Goal: Task Accomplishment & Management: Complete application form

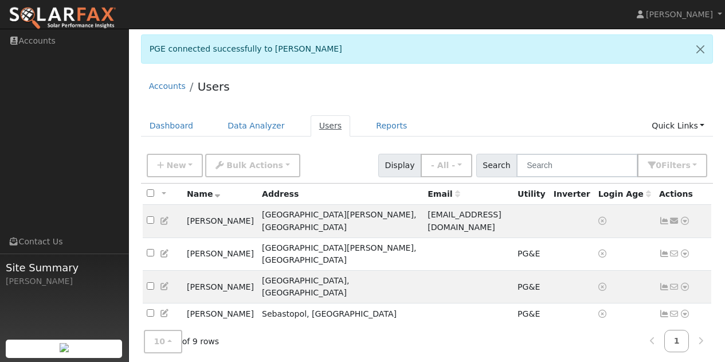
click at [317, 127] on link "Users" at bounding box center [331, 125] width 40 height 21
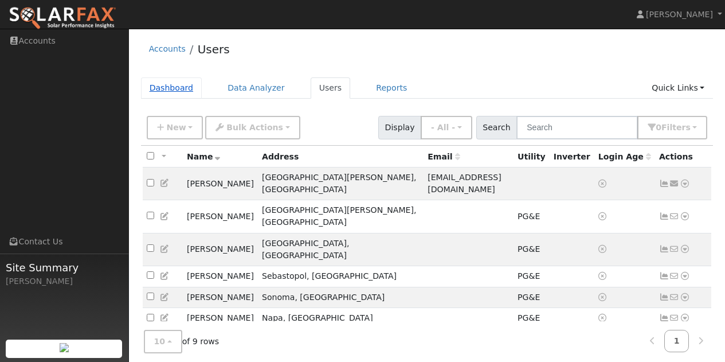
click at [173, 88] on link "Dashboard" at bounding box center [171, 87] width 61 height 21
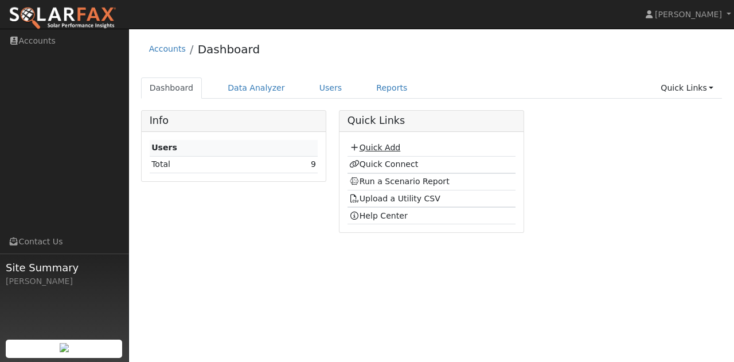
click at [375, 144] on link "Quick Add" at bounding box center [374, 147] width 51 height 9
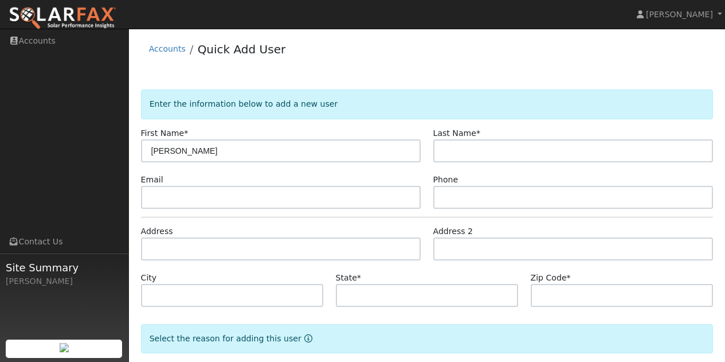
type input "[PERSON_NAME]"
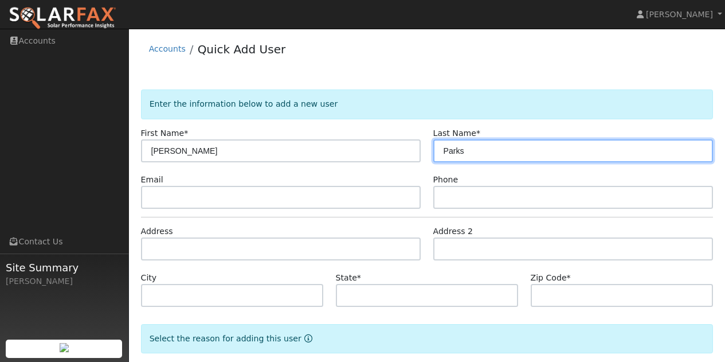
type input "Parks"
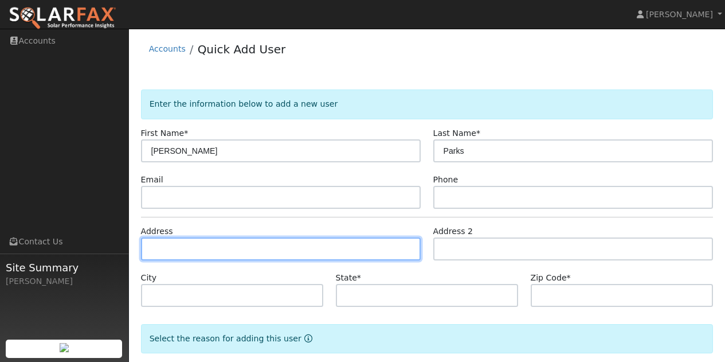
click at [204, 248] on input "text" at bounding box center [281, 248] width 280 height 23
type input "[STREET_ADDRESS][PERSON_NAME]"
type input "Novato"
type input "CA"
type input "94947"
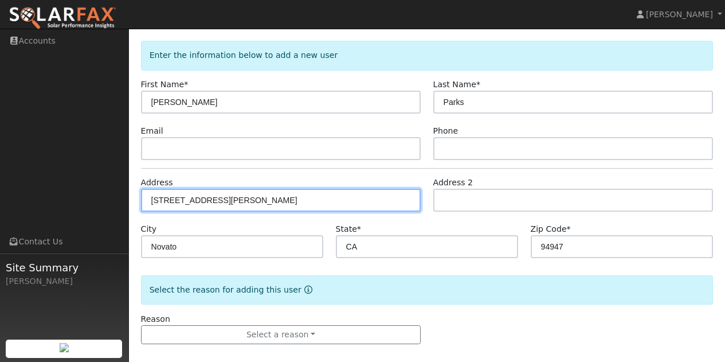
scroll to position [60, 0]
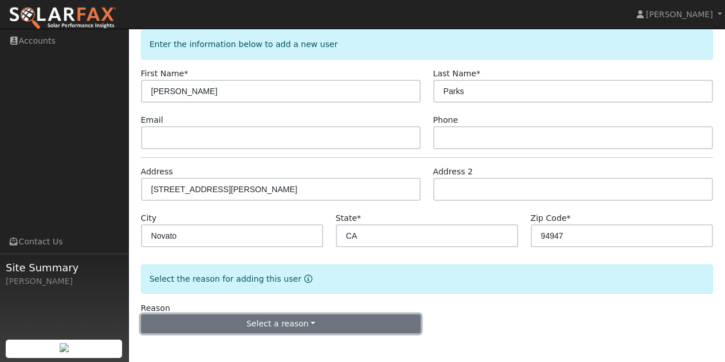
click at [285, 326] on button "Select a reason" at bounding box center [281, 323] width 280 height 19
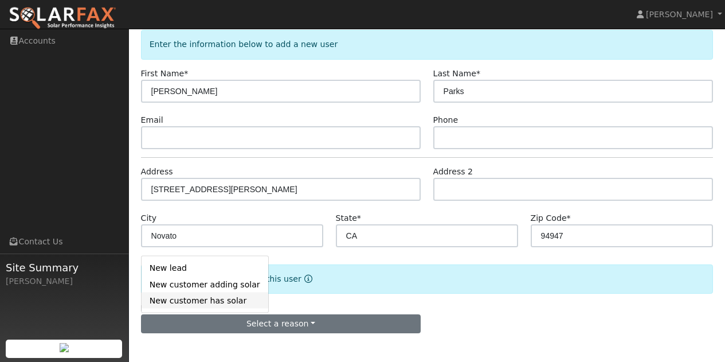
click at [210, 302] on link "New customer has solar" at bounding box center [205, 300] width 127 height 16
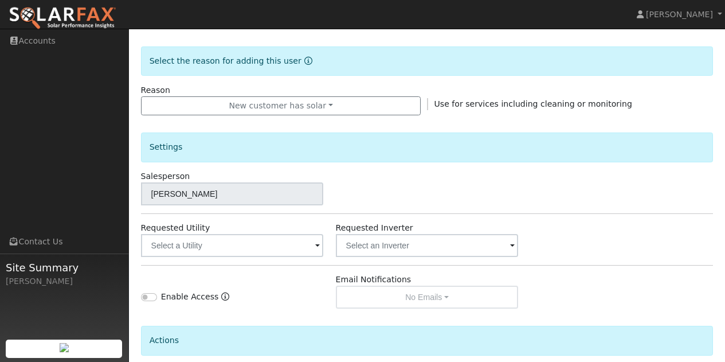
scroll to position [289, 0]
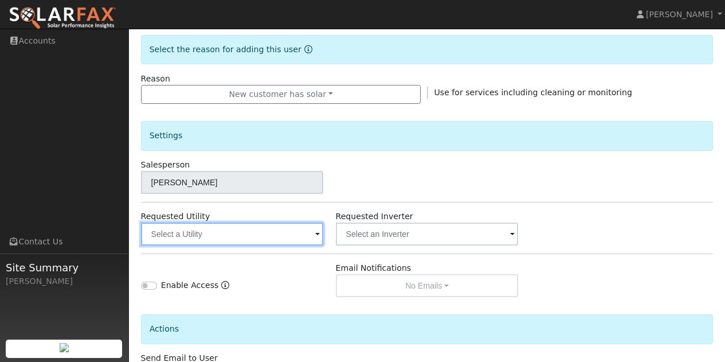
click at [308, 233] on input "text" at bounding box center [232, 233] width 183 height 23
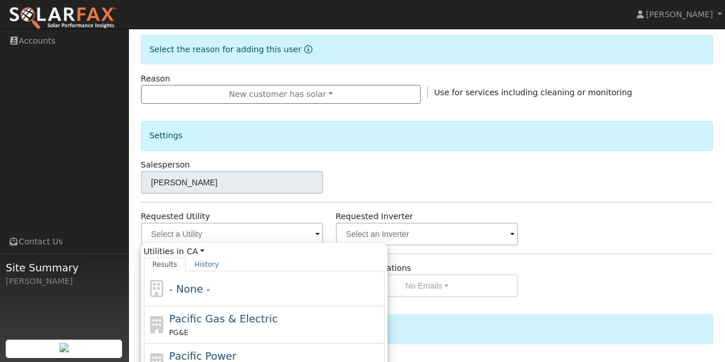
click at [228, 323] on span "Pacific Gas & Electric" at bounding box center [223, 318] width 108 height 12
type input "Pacific Gas & Electric"
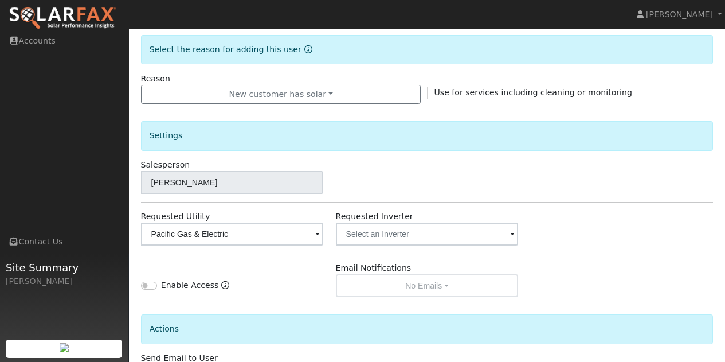
click at [290, 283] on div "Enable Access" at bounding box center [232, 279] width 195 height 35
click at [510, 232] on span at bounding box center [512, 234] width 5 height 13
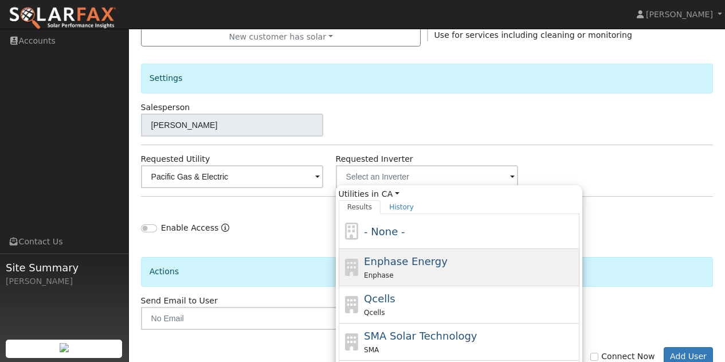
scroll to position [346, 0]
click at [425, 265] on span "Enphase Energy" at bounding box center [406, 261] width 84 height 12
type input "Enphase Energy"
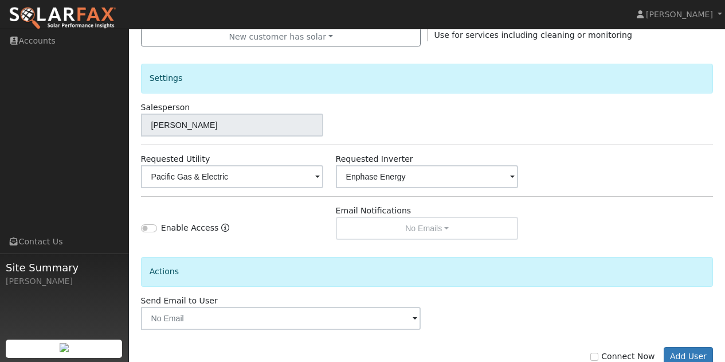
click at [291, 248] on div "Actions" at bounding box center [427, 267] width 585 height 54
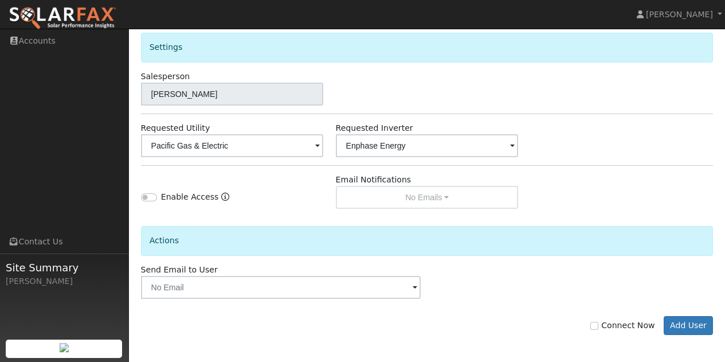
scroll to position [379, 0]
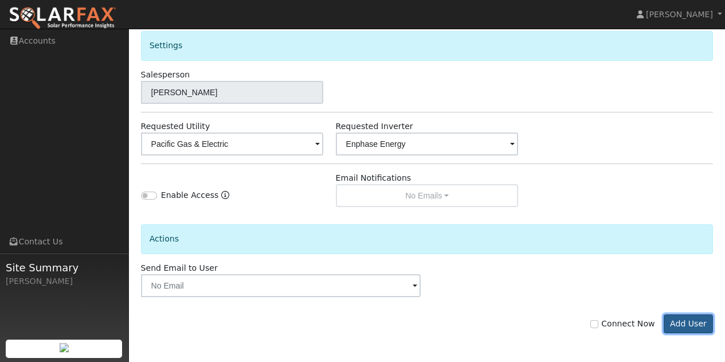
click at [678, 323] on button "Add User" at bounding box center [689, 323] width 50 height 19
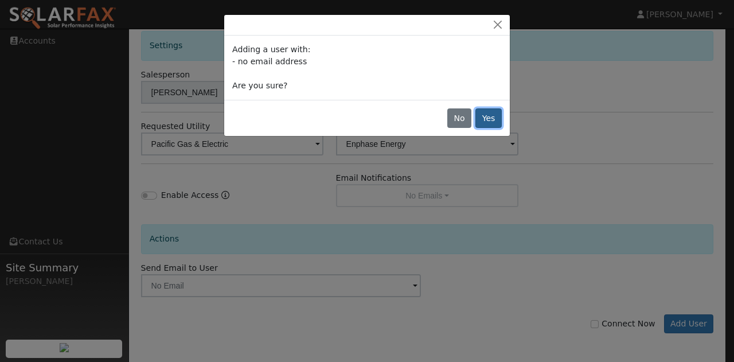
click at [488, 115] on button "Yes" at bounding box center [488, 117] width 26 height 19
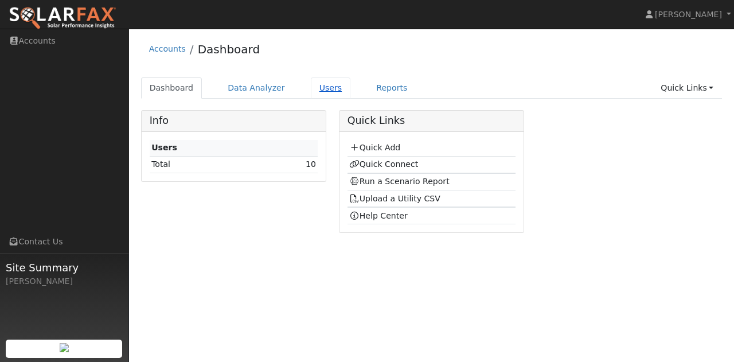
click at [316, 88] on link "Users" at bounding box center [331, 87] width 40 height 21
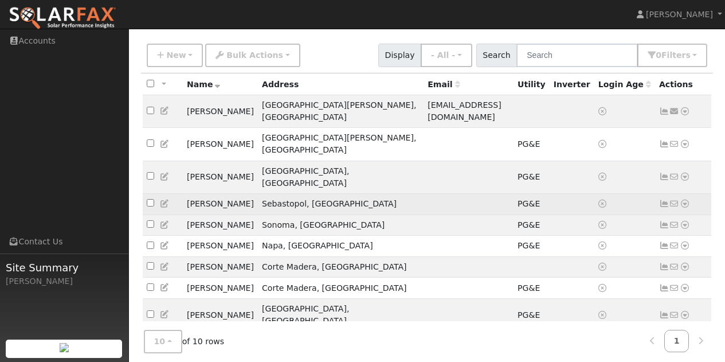
scroll to position [81, 0]
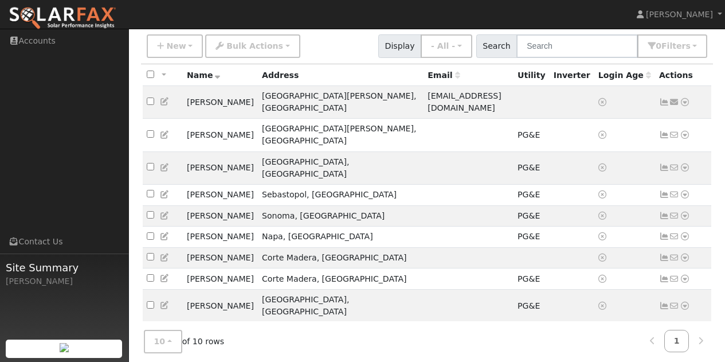
click at [685, 328] on icon at bounding box center [685, 332] width 10 height 8
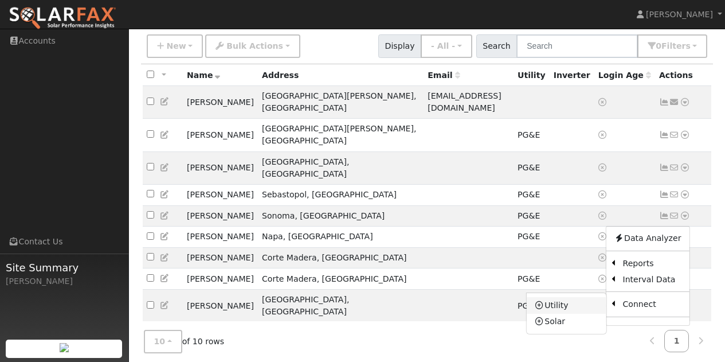
click at [545, 301] on icon at bounding box center [540, 305] width 10 height 8
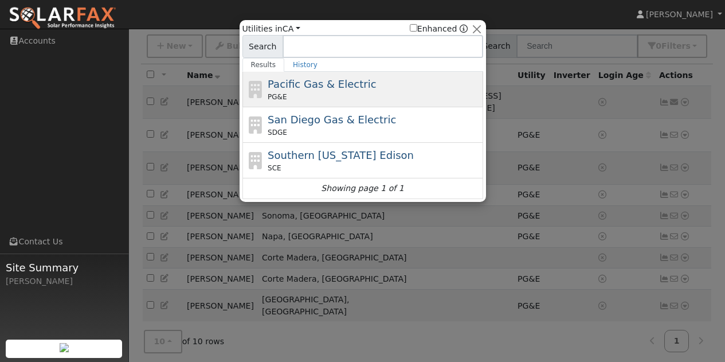
click at [294, 88] on span "Pacific Gas & Electric" at bounding box center [322, 84] width 108 height 12
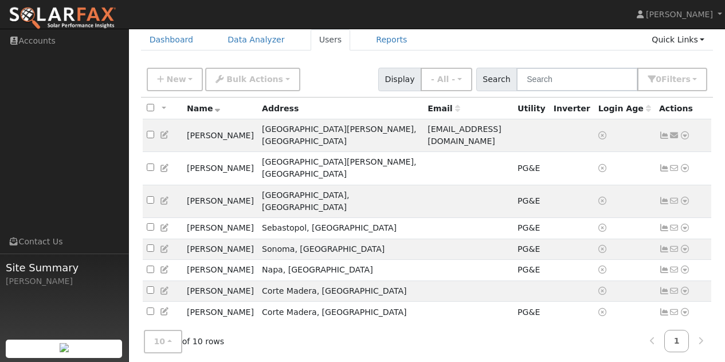
scroll to position [81, 0]
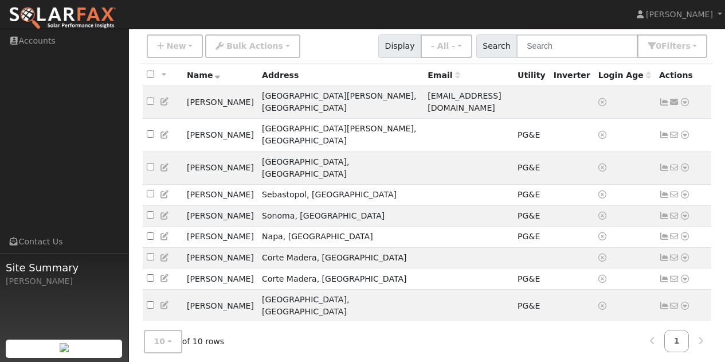
click at [684, 328] on icon at bounding box center [685, 332] width 10 height 8
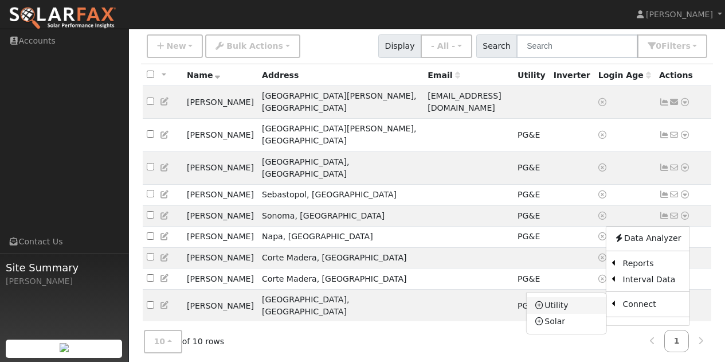
click at [543, 301] on icon at bounding box center [540, 305] width 10 height 8
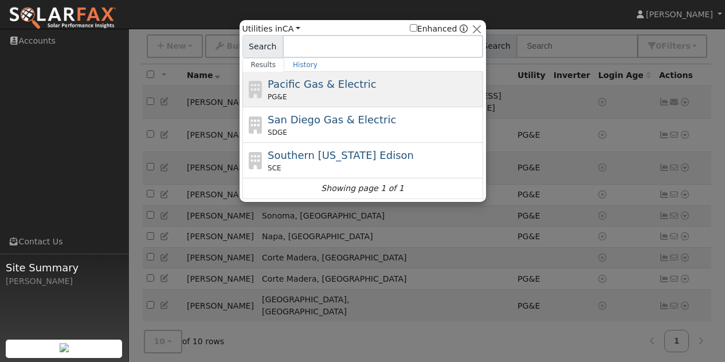
click at [287, 90] on span "Pacific Gas & Electric" at bounding box center [322, 84] width 108 height 12
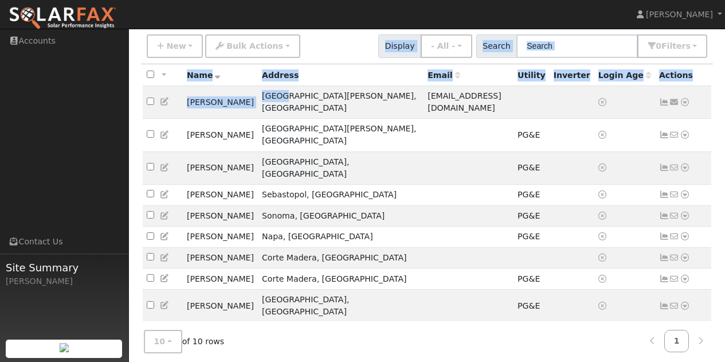
click at [287, 91] on div "All None All on page None on page Name Address Email Utility Inverter Login Age…" at bounding box center [427, 208] width 573 height 288
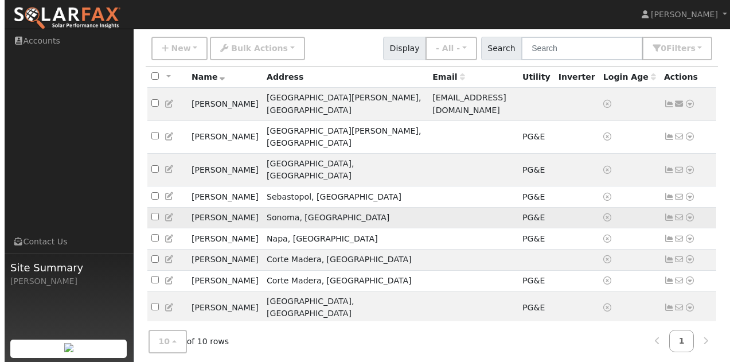
scroll to position [119, 0]
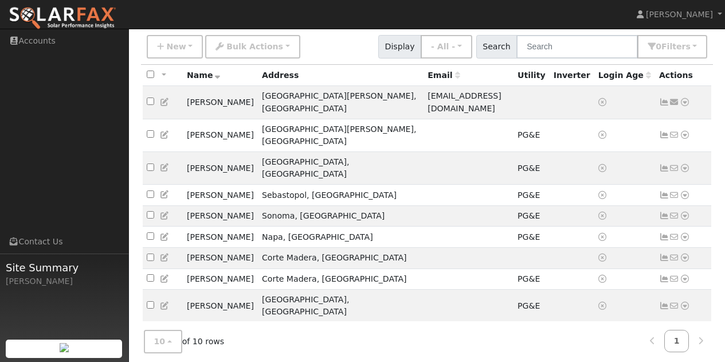
click at [687, 328] on icon at bounding box center [685, 332] width 10 height 8
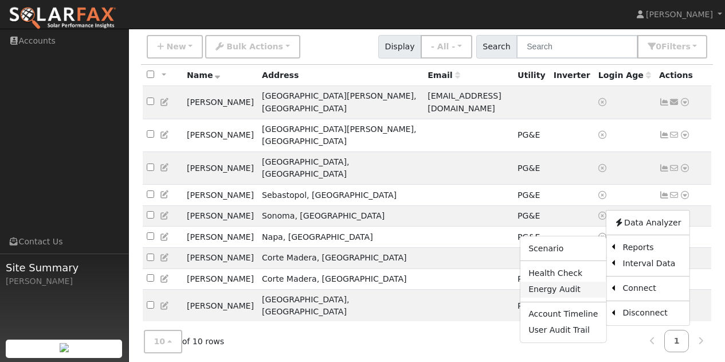
click at [557, 281] on link "Energy Audit" at bounding box center [563, 289] width 85 height 16
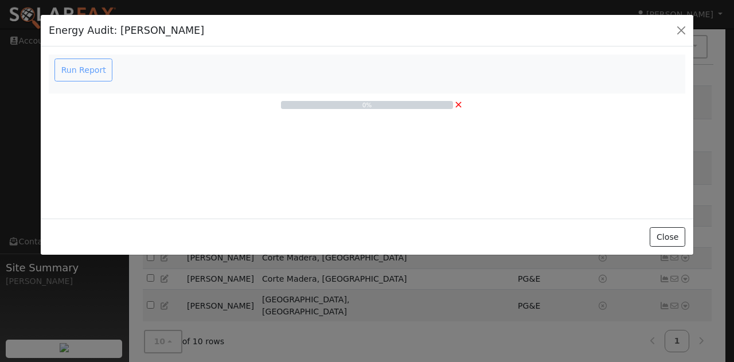
click at [71, 68] on div "Run Report" at bounding box center [85, 69] width 65 height 23
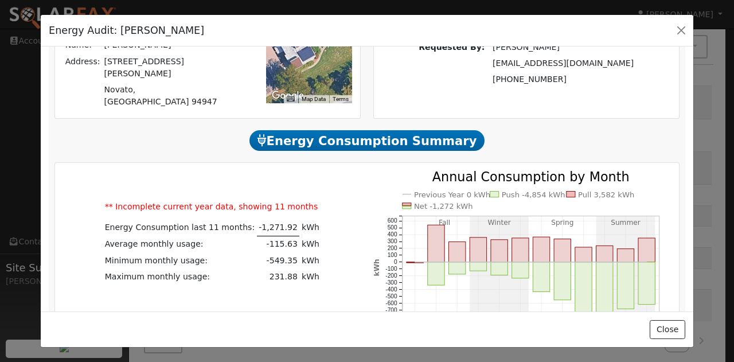
scroll to position [287, 0]
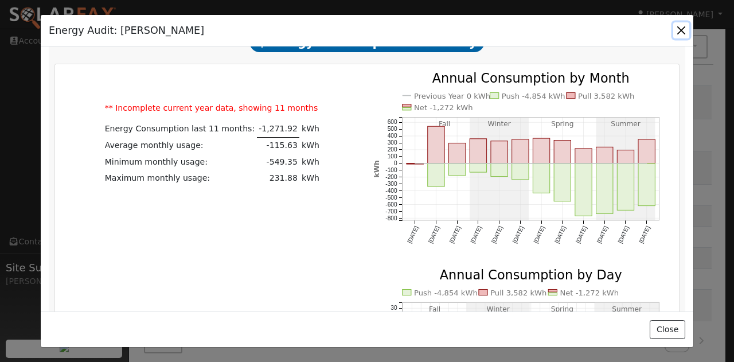
click at [682, 28] on button "button" at bounding box center [681, 30] width 16 height 16
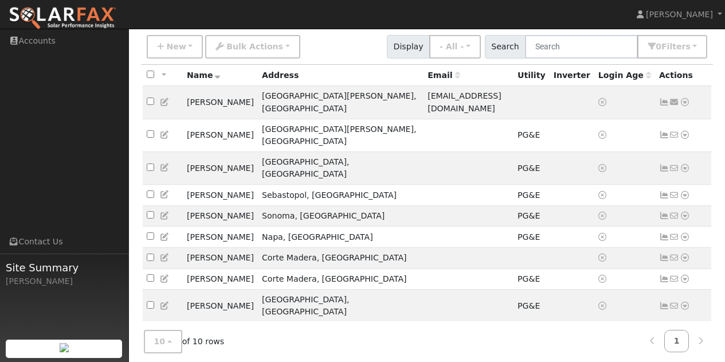
click at [685, 328] on icon at bounding box center [685, 332] width 10 height 8
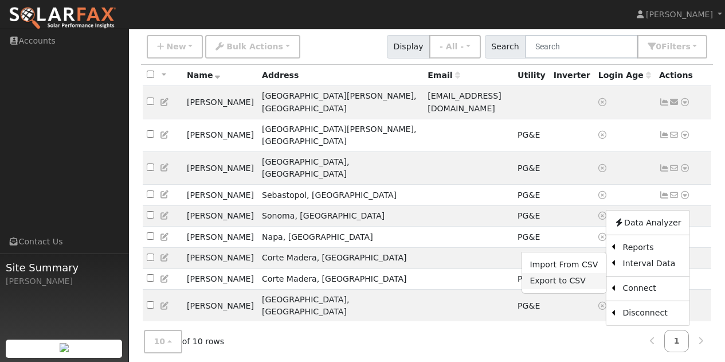
click at [553, 273] on link "Export to CSV" at bounding box center [564, 281] width 84 height 16
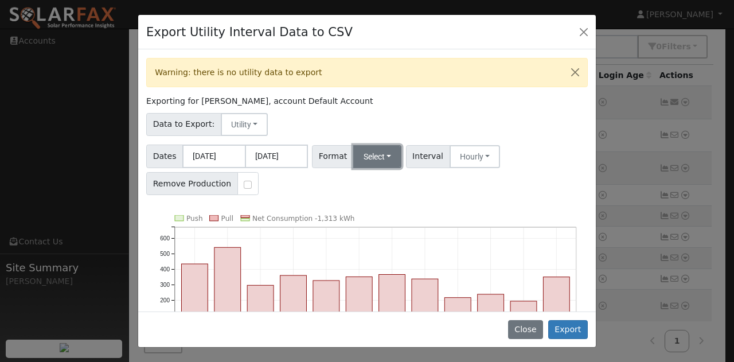
click at [378, 155] on button "Select" at bounding box center [377, 156] width 49 height 23
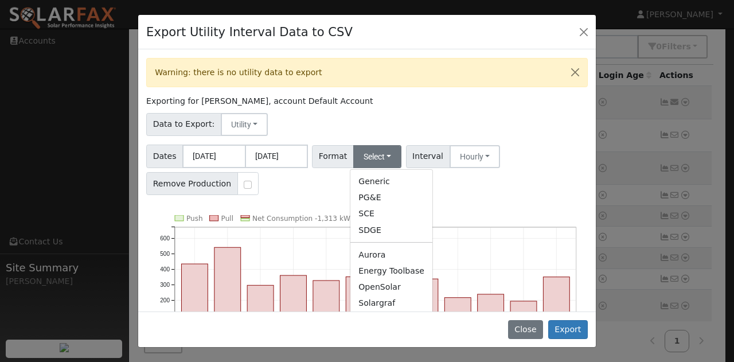
click at [374, 306] on link "Solargraf" at bounding box center [391, 303] width 82 height 16
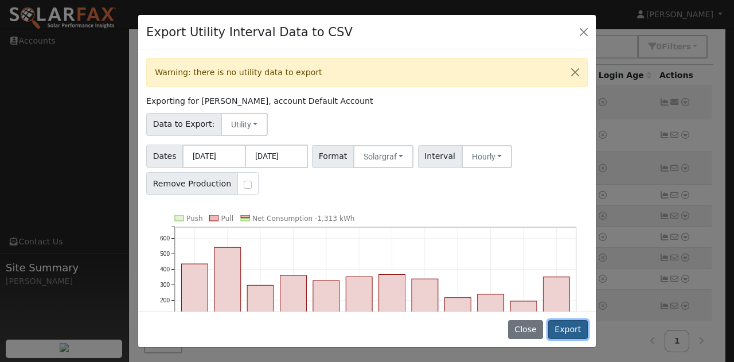
click at [567, 327] on button "Export" at bounding box center [568, 329] width 40 height 19
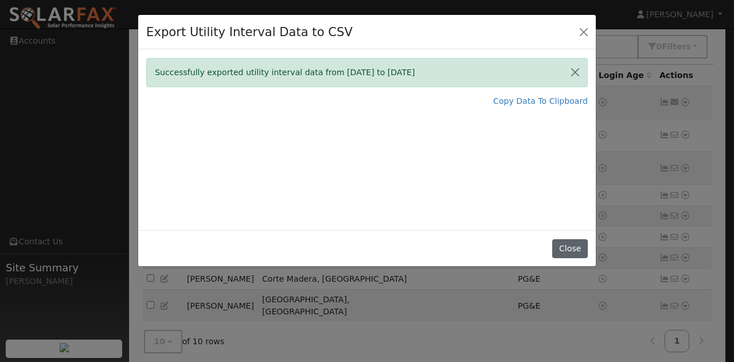
click at [573, 251] on button "Close" at bounding box center [569, 248] width 35 height 19
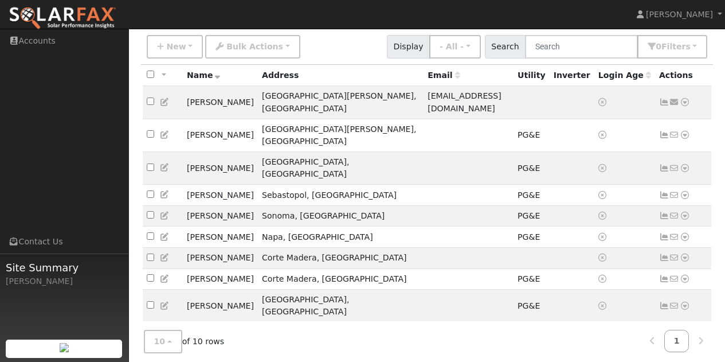
click at [455, 18] on nav "[PERSON_NAME] [PERSON_NAME] Profile Help Center Terms Of Service See What's New…" at bounding box center [362, 14] width 725 height 29
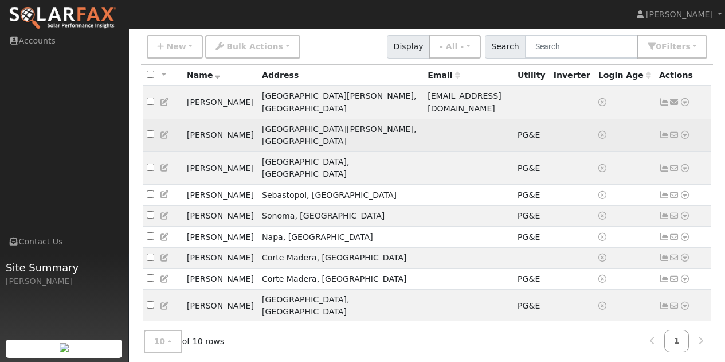
click at [683, 131] on icon at bounding box center [685, 135] width 10 height 8
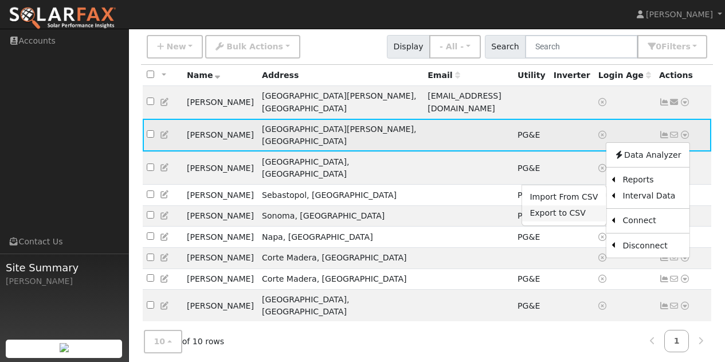
click at [561, 205] on link "Export to CSV" at bounding box center [564, 213] width 84 height 16
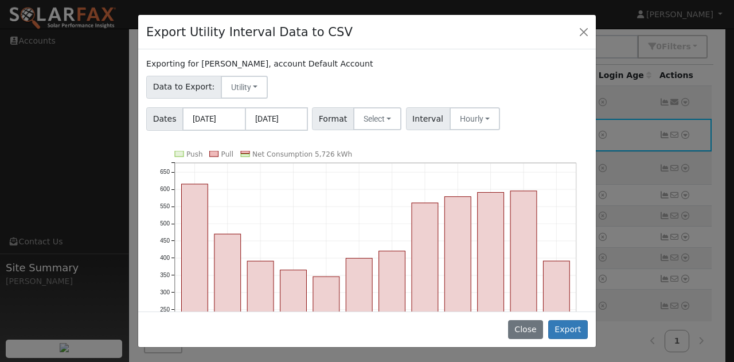
click at [433, 58] on div "Exporting for [PERSON_NAME], account Default Account" at bounding box center [366, 64] width 441 height 12
click at [386, 111] on button "Select" at bounding box center [377, 118] width 49 height 23
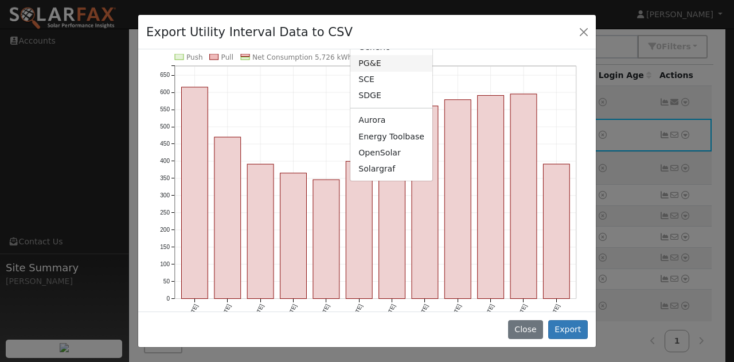
scroll to position [115, 0]
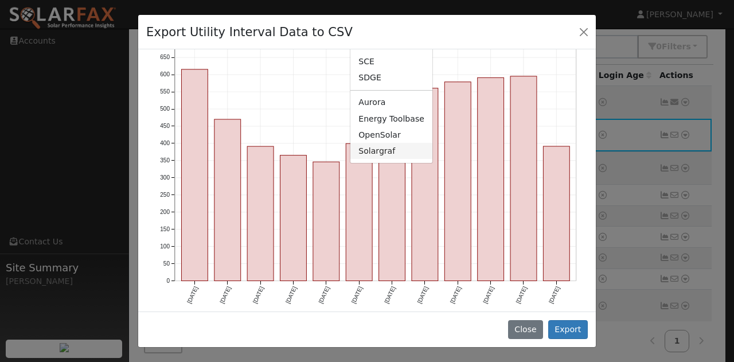
click at [378, 152] on link "Solargraf" at bounding box center [391, 151] width 82 height 16
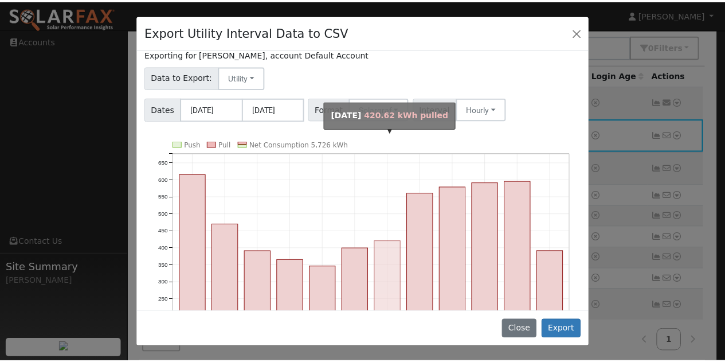
scroll to position [0, 0]
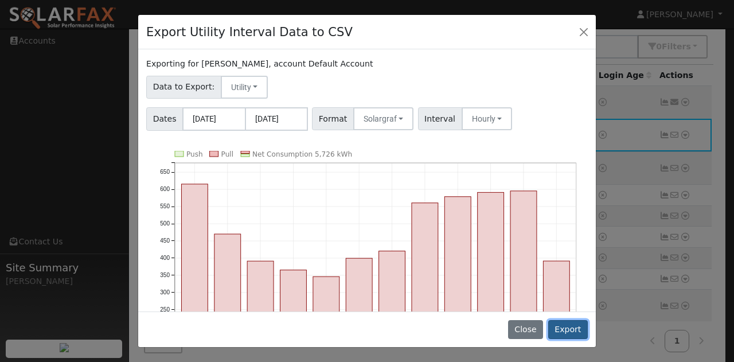
click at [570, 330] on button "Export" at bounding box center [568, 329] width 40 height 19
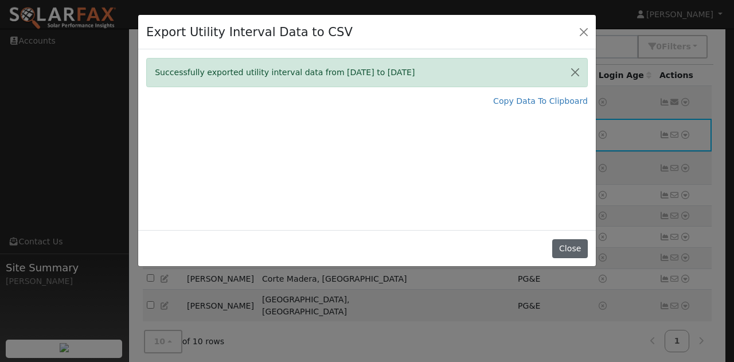
click at [569, 245] on button "Close" at bounding box center [569, 248] width 35 height 19
